Goal: Task Accomplishment & Management: Use online tool/utility

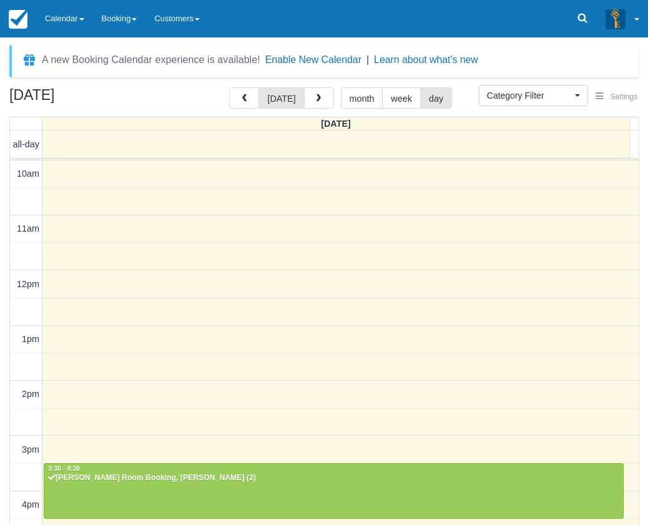
select select
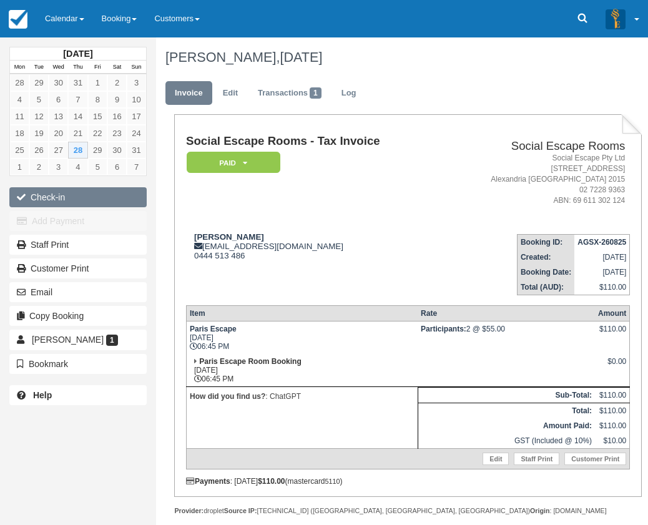
click at [60, 198] on button "Check-in" at bounding box center [77, 197] width 137 height 20
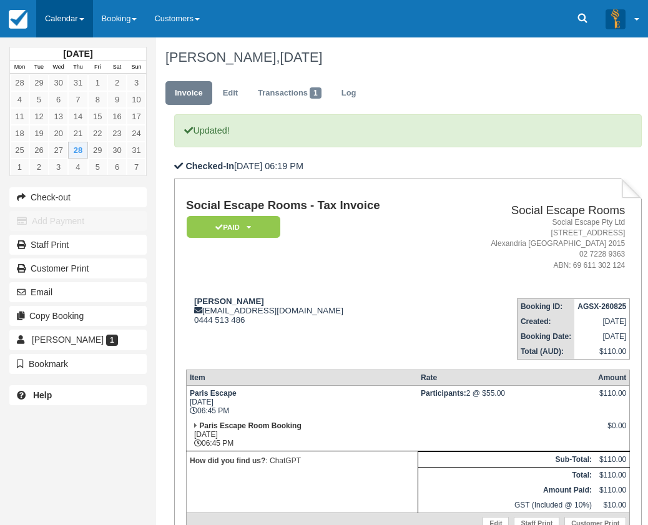
click at [80, 17] on link "Calendar" at bounding box center [64, 18] width 57 height 37
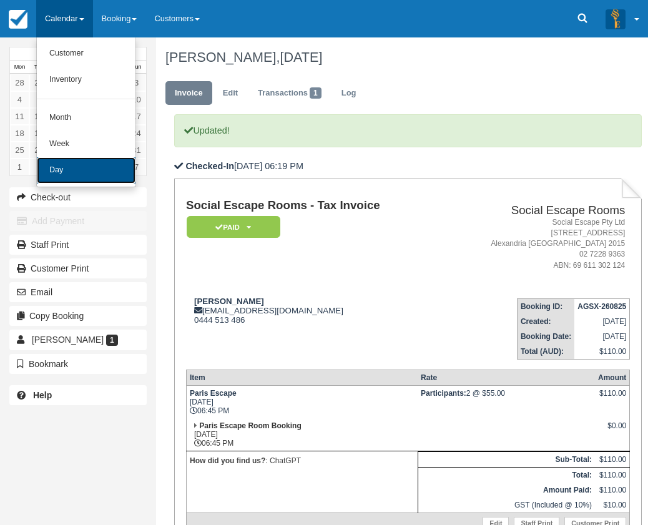
click at [77, 176] on link "Day" at bounding box center [86, 170] width 99 height 26
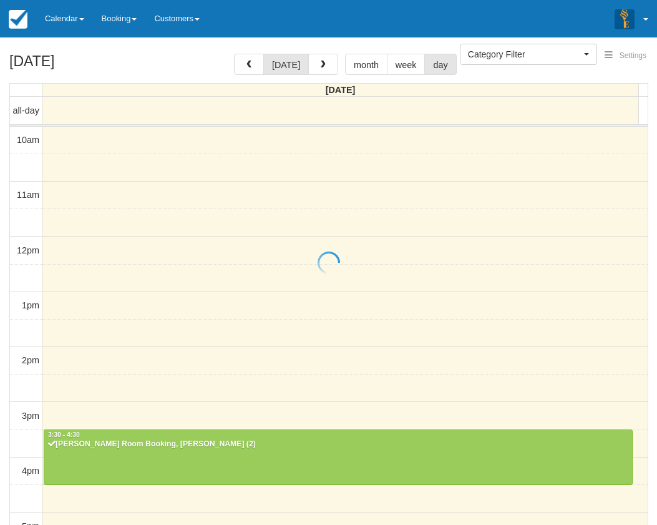
select select
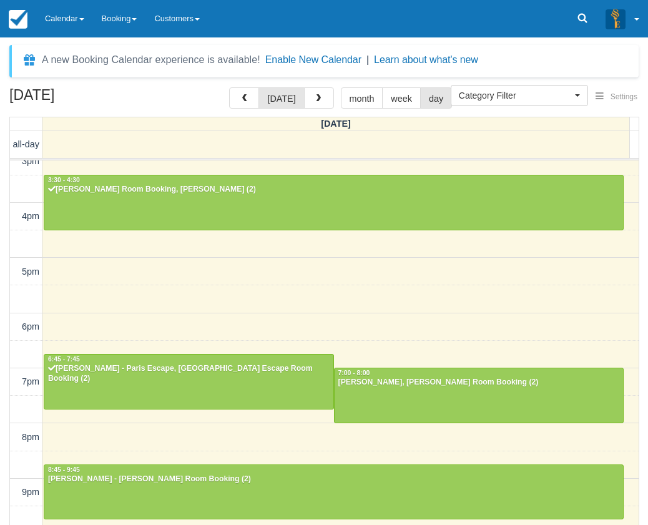
scroll to position [288, 0]
